Goal: Task Accomplishment & Management: Manage account settings

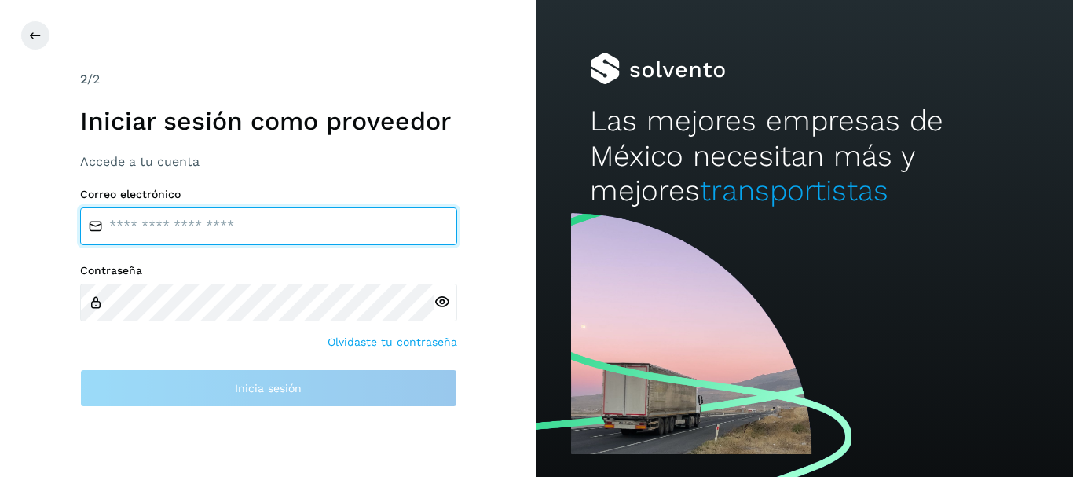
click at [248, 219] on input "email" at bounding box center [268, 226] width 377 height 38
type input "**********"
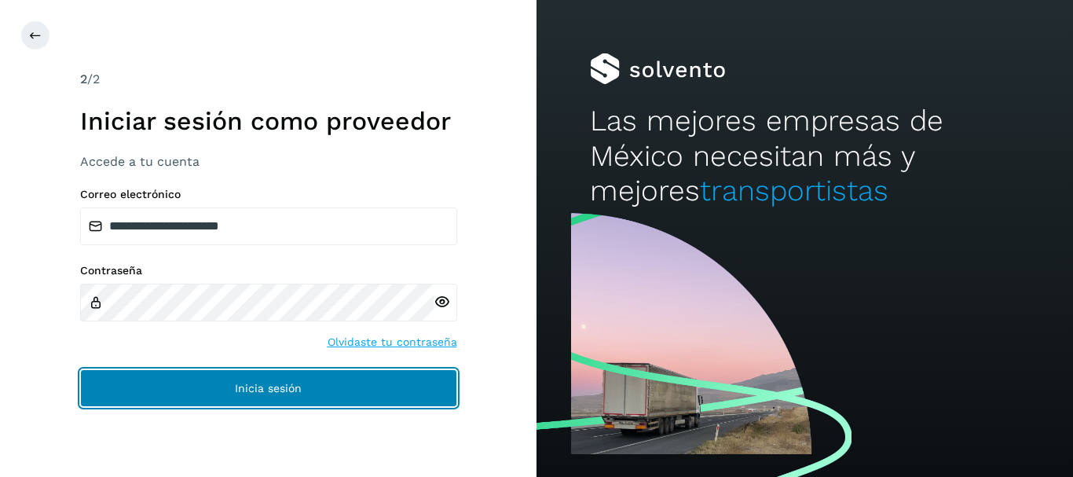
click at [236, 381] on button "Inicia sesión" at bounding box center [268, 388] width 377 height 38
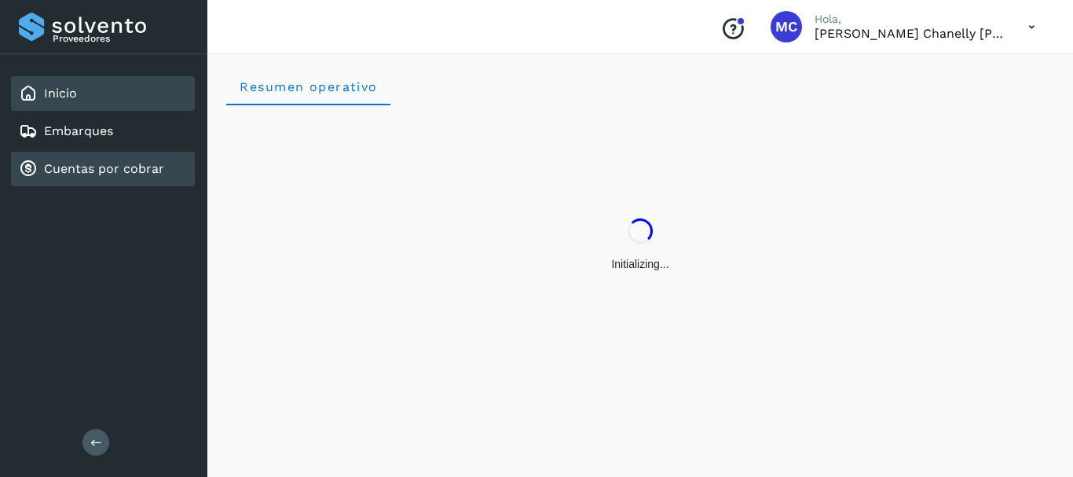
click at [104, 172] on link "Cuentas por cobrar" at bounding box center [104, 168] width 120 height 15
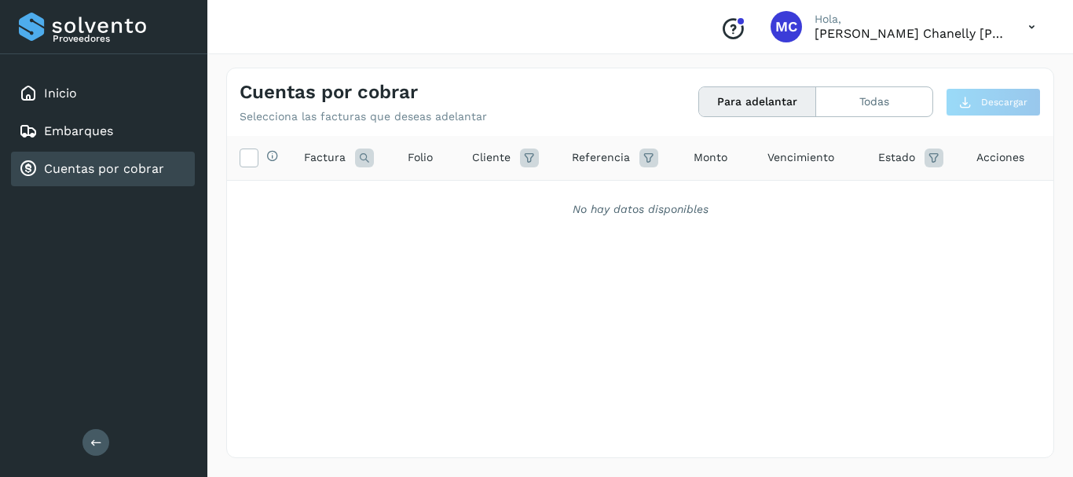
click at [88, 167] on link "Cuentas por cobrar" at bounding box center [104, 168] width 120 height 15
click at [256, 160] on icon at bounding box center [248, 157] width 17 height 17
click at [889, 100] on button "Todas" at bounding box center [874, 101] width 116 height 29
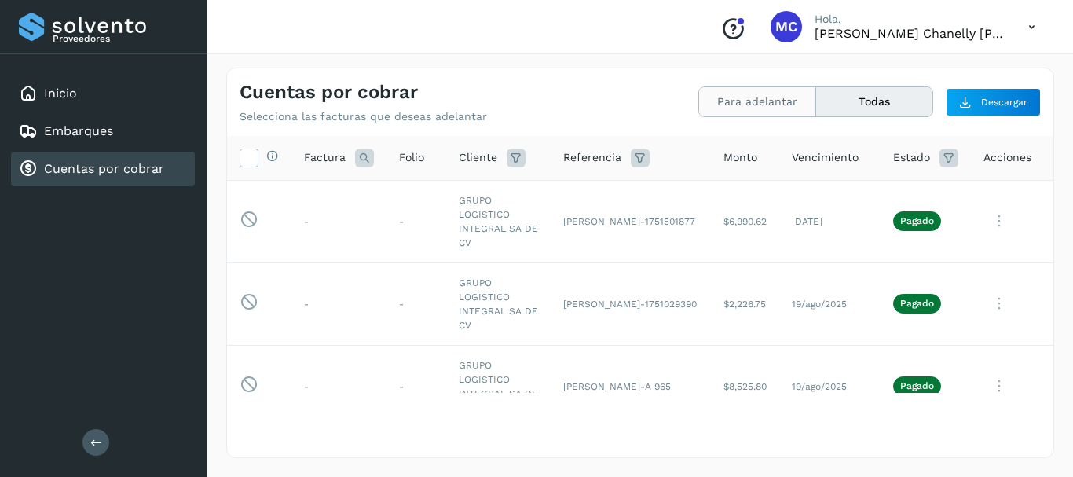
click at [754, 111] on button "Para adelantar" at bounding box center [757, 101] width 117 height 29
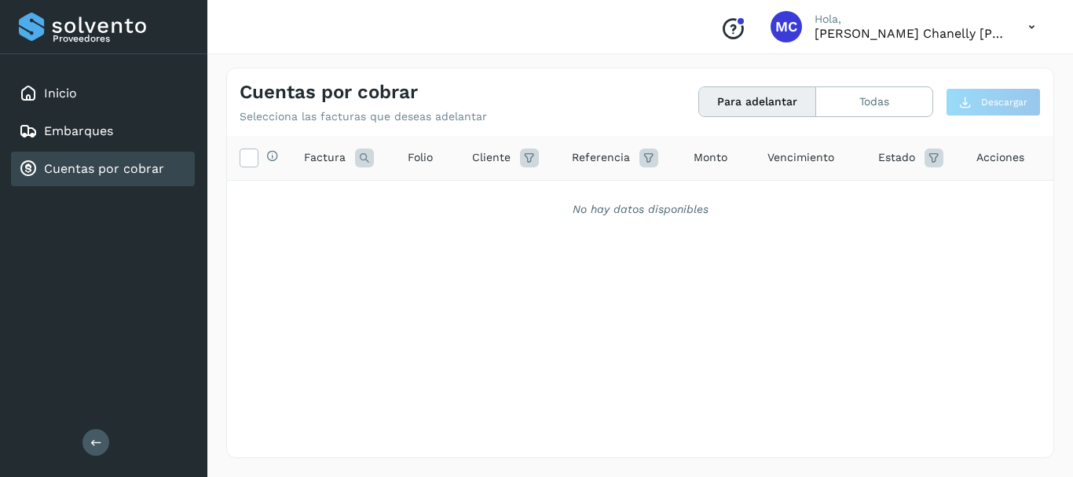
click at [757, 98] on button "Para adelantar" at bounding box center [757, 101] width 117 height 29
click at [872, 111] on button "Todas" at bounding box center [874, 101] width 116 height 29
